Goal: Find contact information

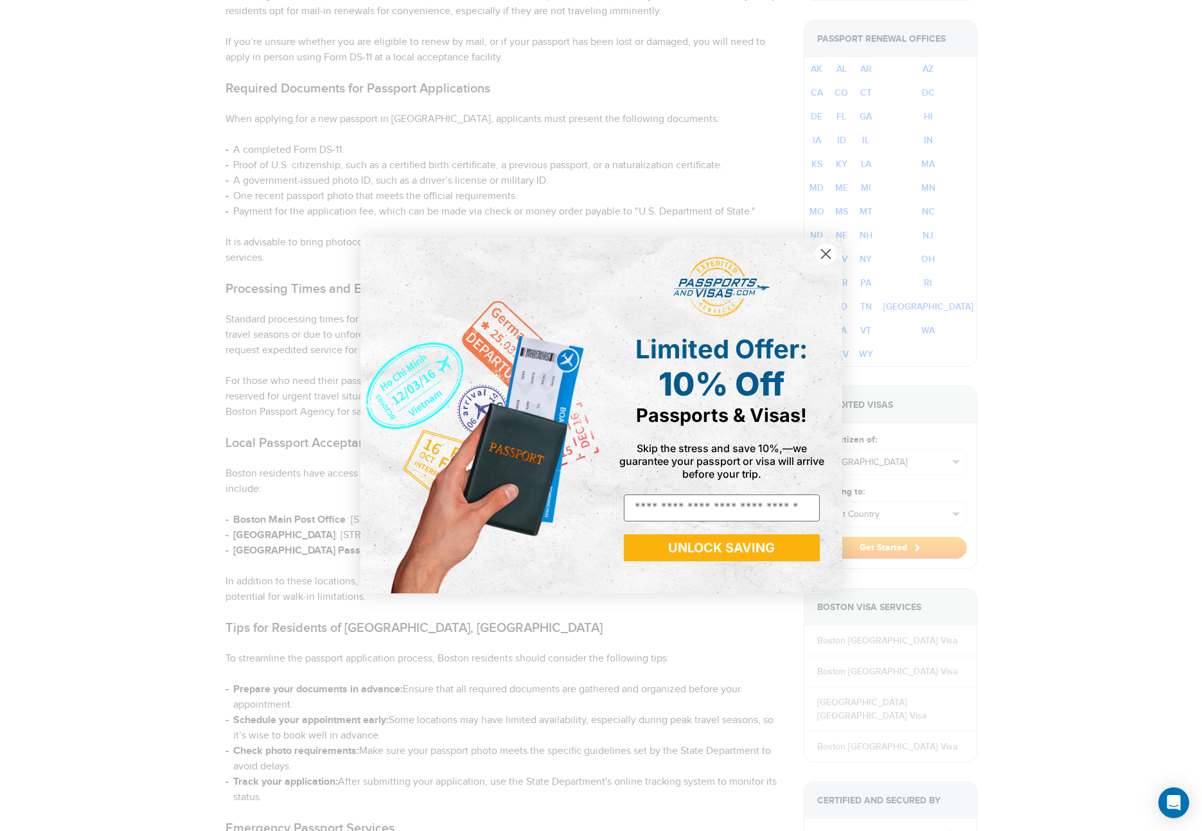
drag, startPoint x: 829, startPoint y: 250, endPoint x: 829, endPoint y: 259, distance: 9.0
click at [829, 252] on icon "Close dialog" at bounding box center [826, 254] width 22 height 22
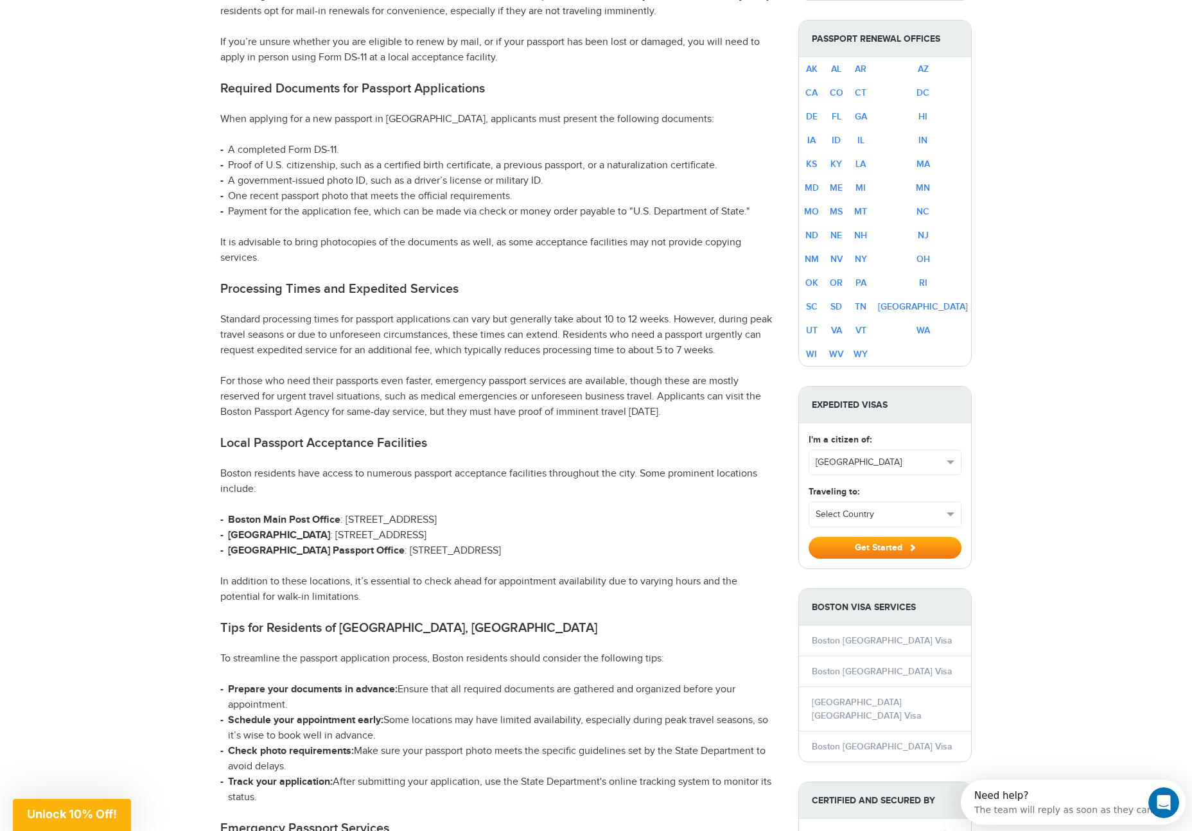
drag, startPoint x: 580, startPoint y: 499, endPoint x: 605, endPoint y: 410, distance: 92.8
click at [534, 544] on li "City Hall Passport Office : 1 City Hall Square, Boston, MA 02201" at bounding box center [499, 551] width 559 height 15
drag, startPoint x: 536, startPoint y: 537, endPoint x: 554, endPoint y: 403, distance: 134.8
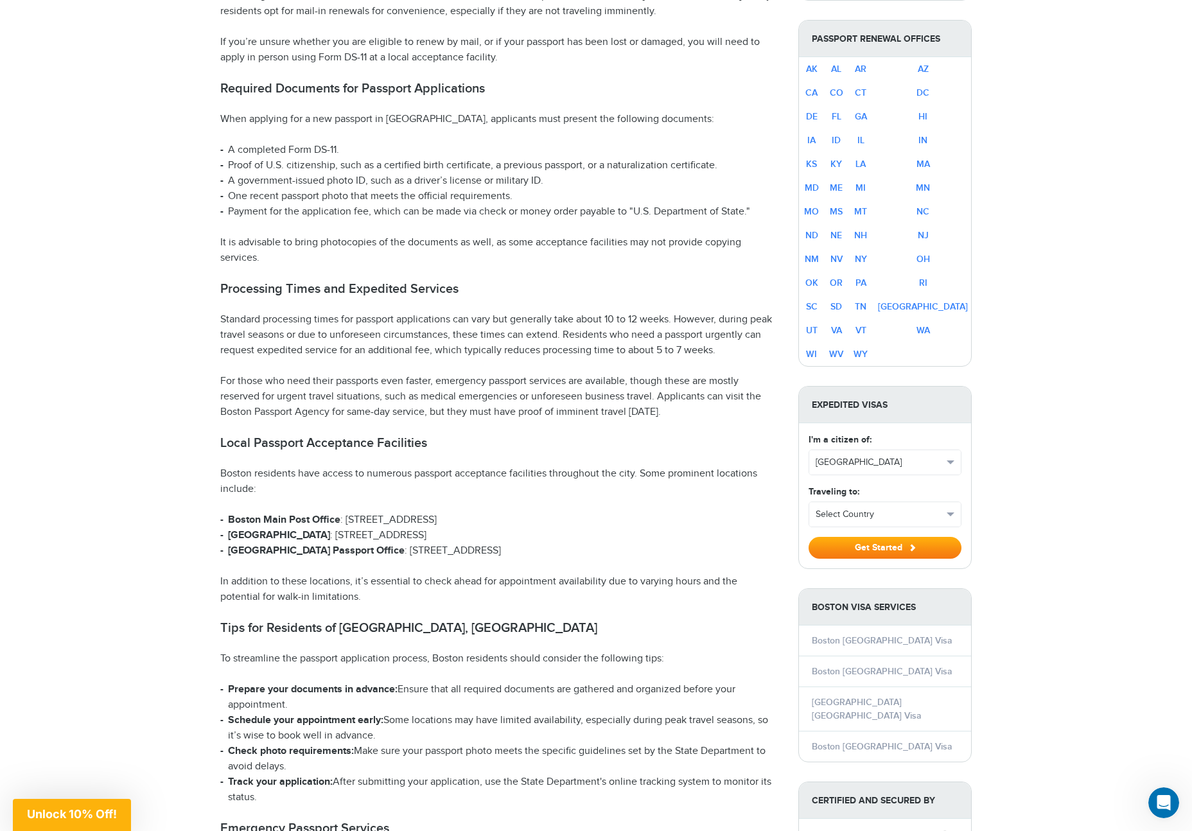
copy article "Local Passport Acceptance Facilities Boston residents have access to numerous p…"
click at [572, 544] on li "City Hall Passport Office : 1 City Hall Square, Boston, MA 02201" at bounding box center [499, 551] width 559 height 15
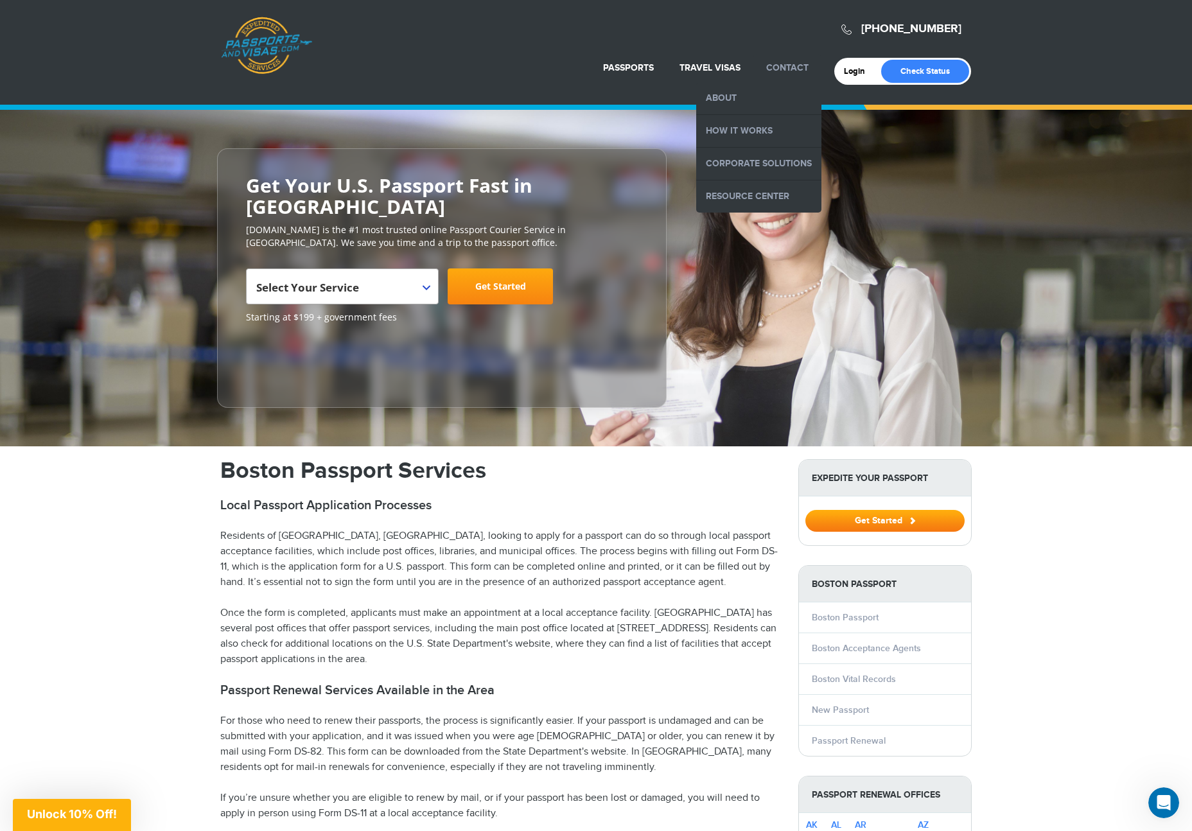
click at [774, 64] on link "Contact" at bounding box center [787, 67] width 42 height 11
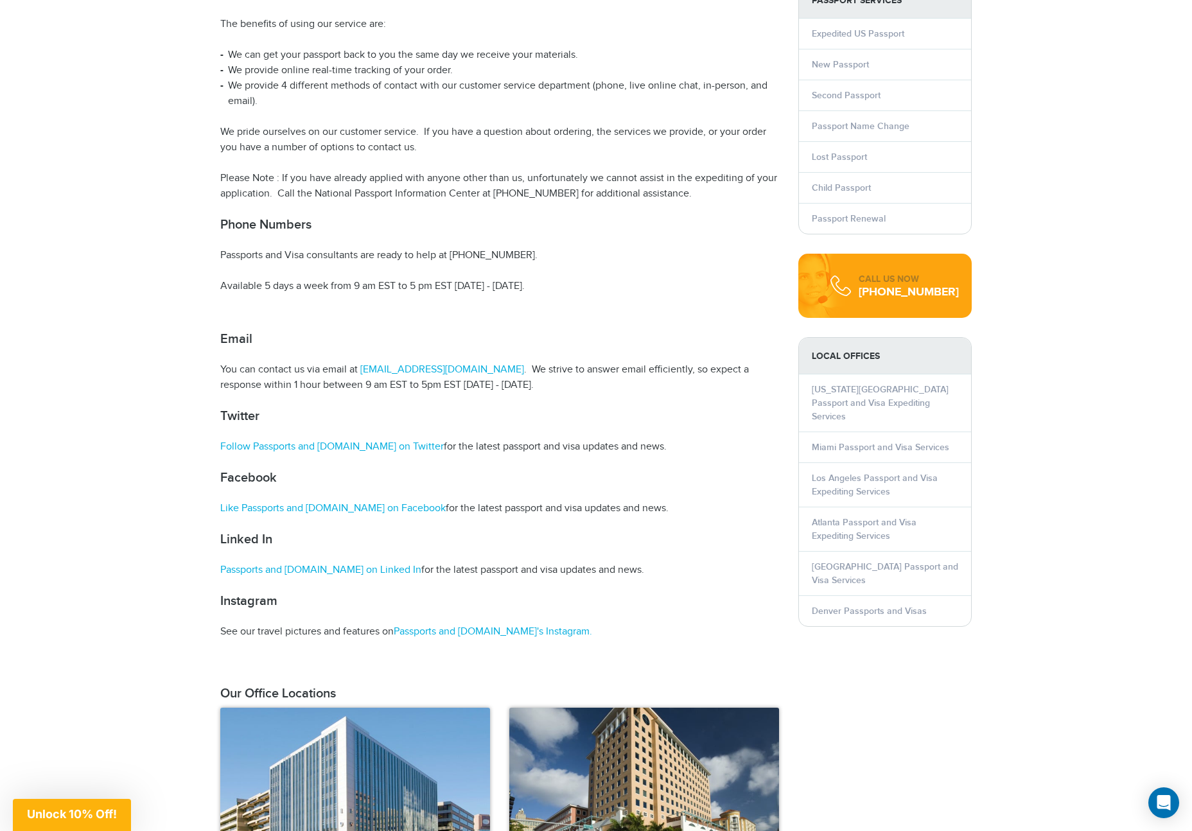
scroll to position [299, 0]
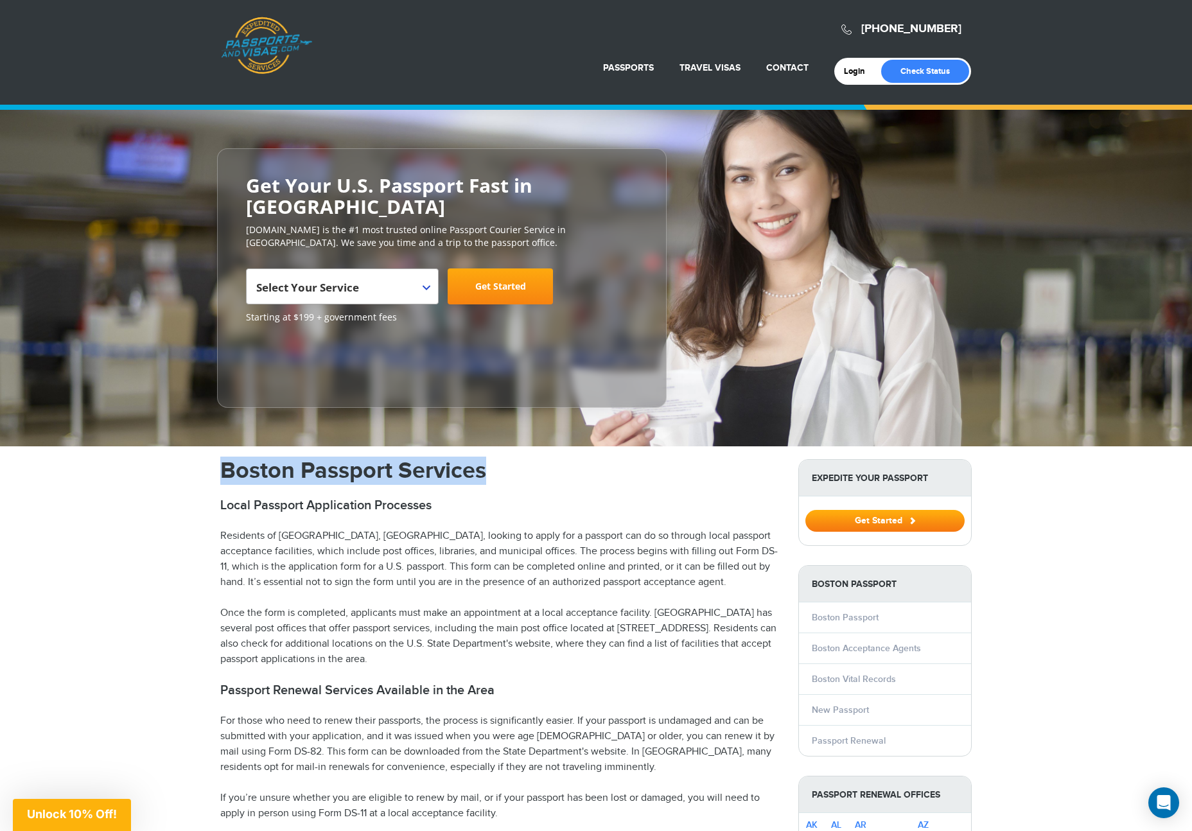
drag, startPoint x: 522, startPoint y: 455, endPoint x: 197, endPoint y: 454, distance: 325.1
copy h1 "Boston Passport Services"
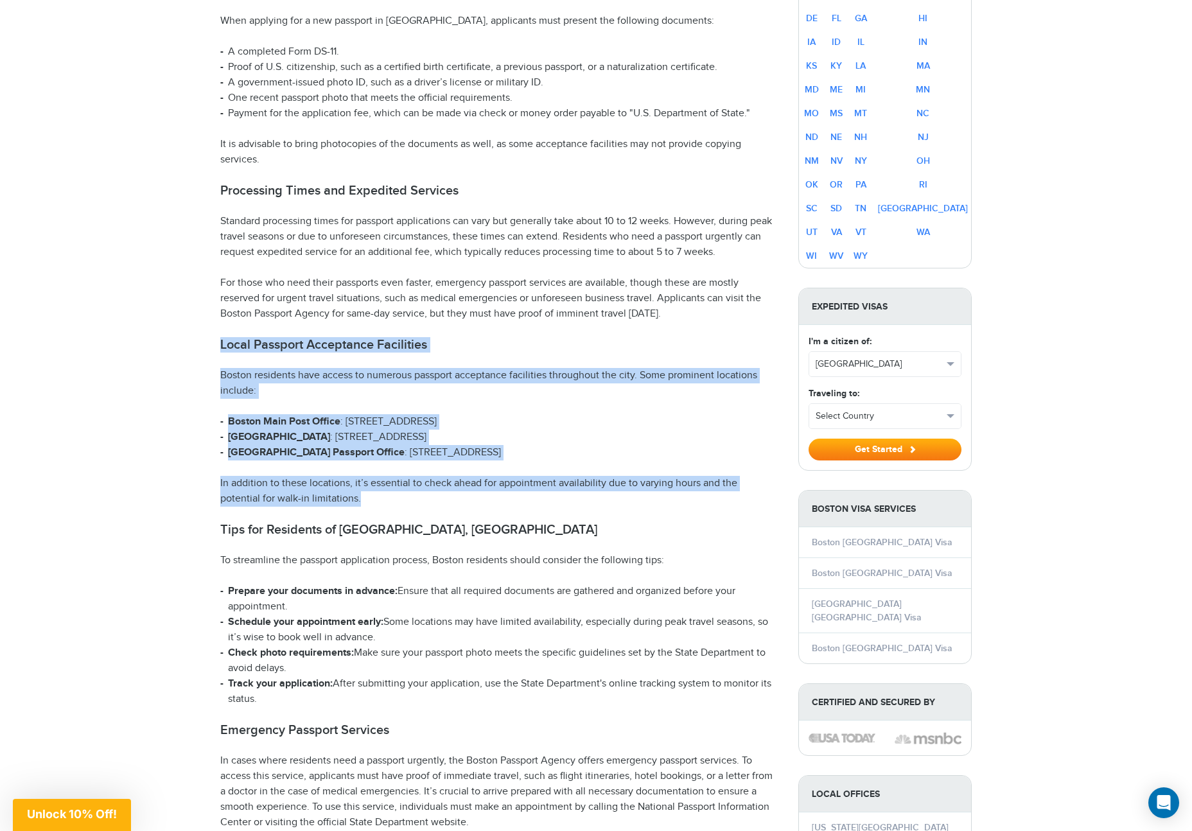
drag, startPoint x: 220, startPoint y: 319, endPoint x: 366, endPoint y: 476, distance: 214.1
copy article "Local Passport Acceptance Facilities Boston residents have access to numerous p…"
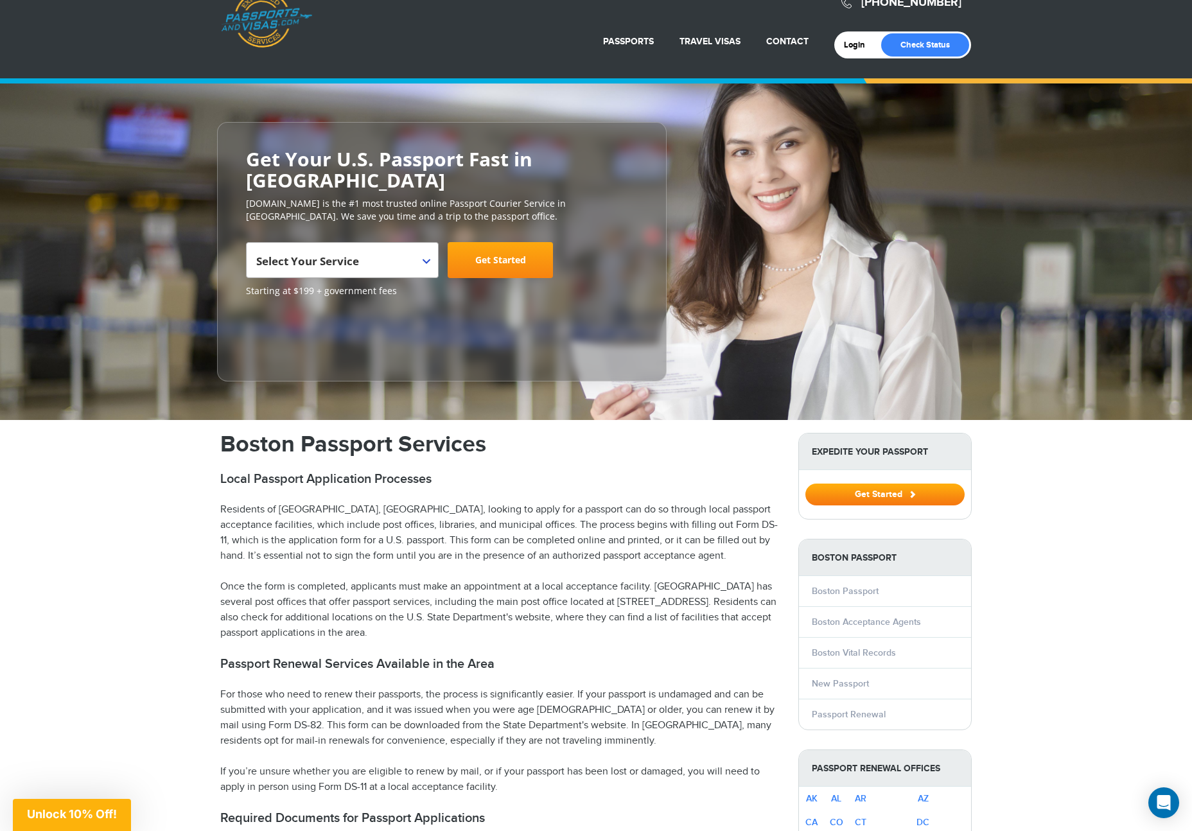
scroll to position [0, 0]
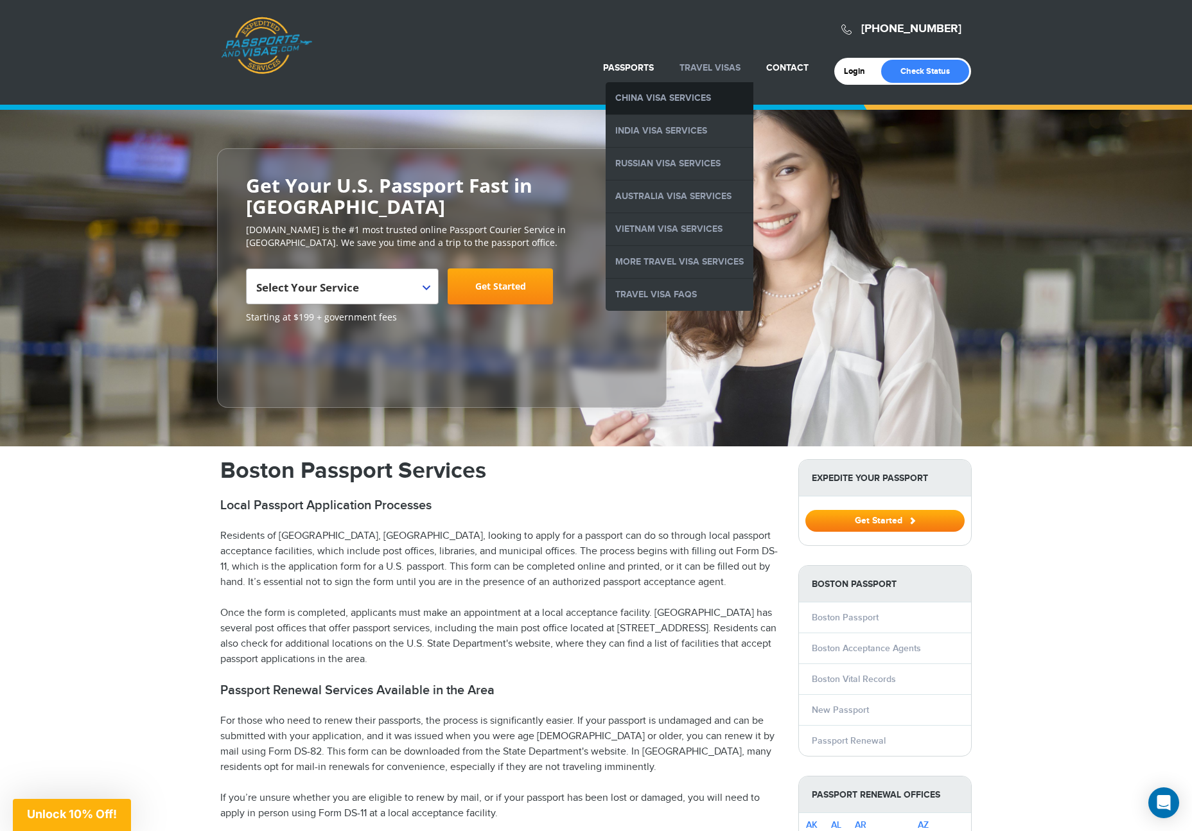
click at [710, 86] on link "China Visa Services" at bounding box center [680, 98] width 148 height 32
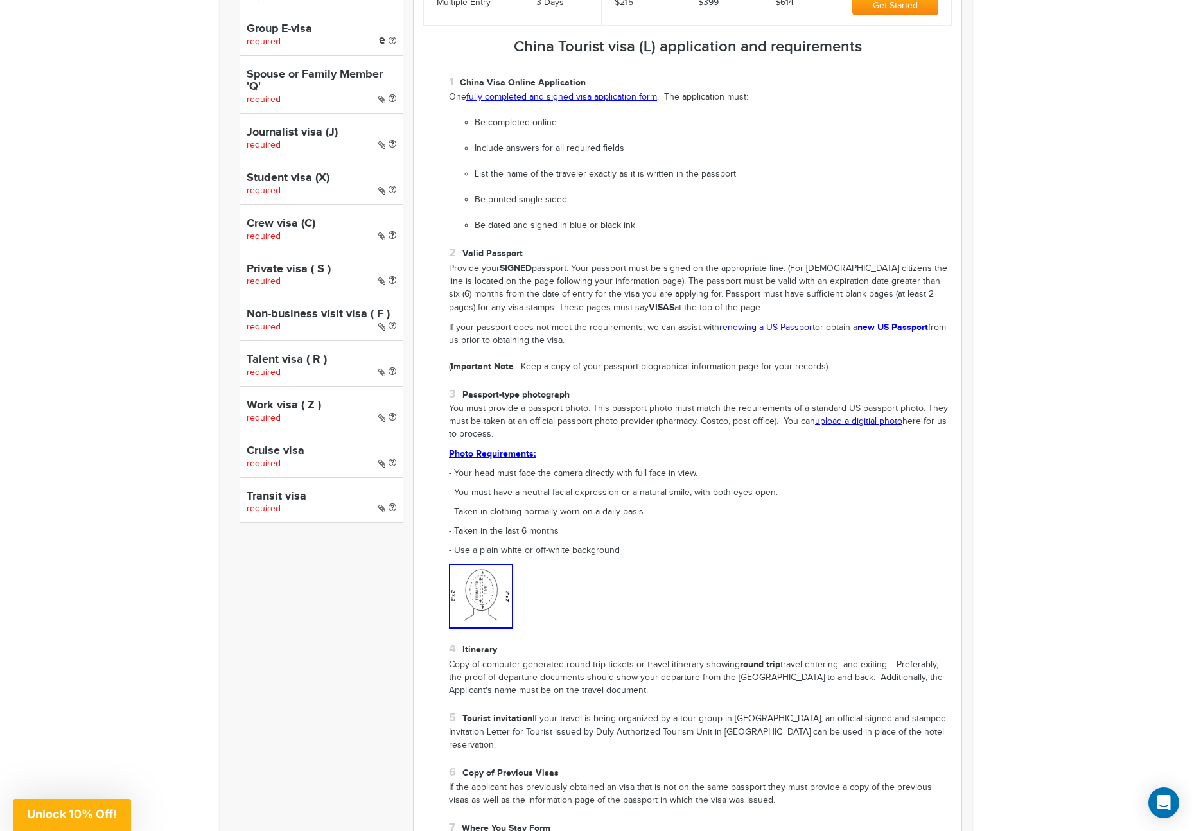
scroll to position [1009, 0]
